Goal: Task Accomplishment & Management: Manage account settings

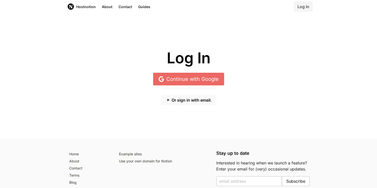
click at [191, 100] on button "Or sign in with email." at bounding box center [188, 100] width 55 height 10
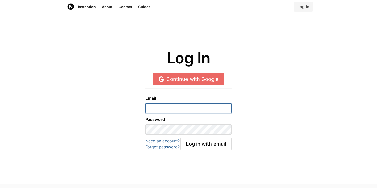
click at [182, 107] on input "email" at bounding box center [188, 108] width 86 height 10
type input "[EMAIL_ADDRESS][DOMAIN_NAME]"
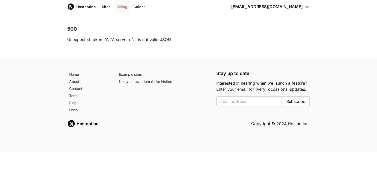
click at [124, 10] on link "Billing" at bounding box center [122, 6] width 17 height 13
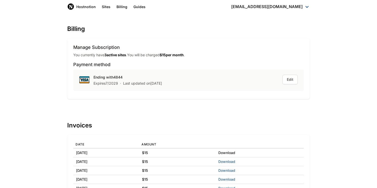
click at [235, 152] on link "Download" at bounding box center [226, 152] width 17 height 4
